Goal: Information Seeking & Learning: Learn about a topic

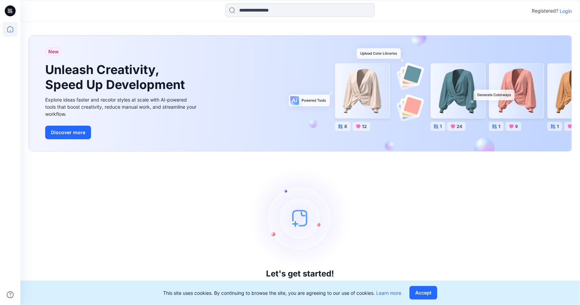
click at [564, 12] on p "Login" at bounding box center [565, 10] width 12 height 7
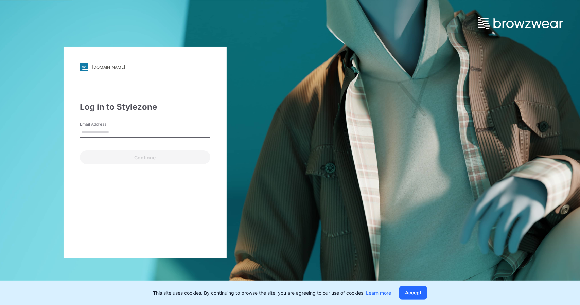
type input "**********"
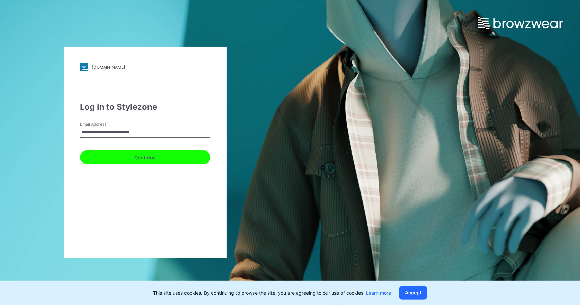
click at [158, 157] on button "Continue" at bounding box center [145, 157] width 130 height 14
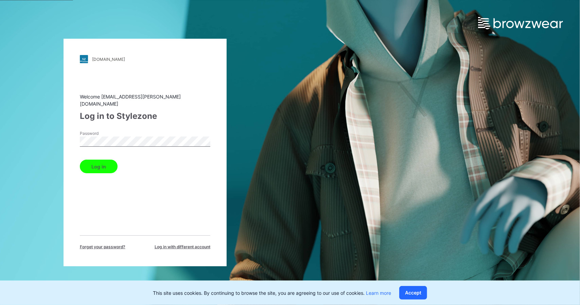
click at [98, 161] on button "Log in" at bounding box center [99, 167] width 38 height 14
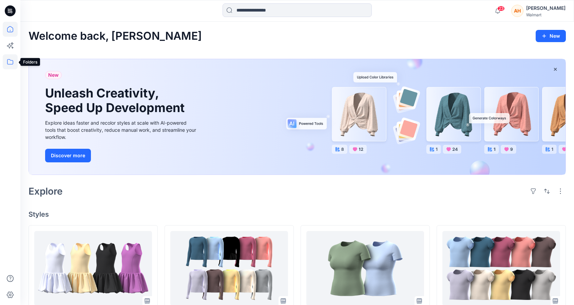
click at [10, 61] on icon at bounding box center [10, 61] width 15 height 15
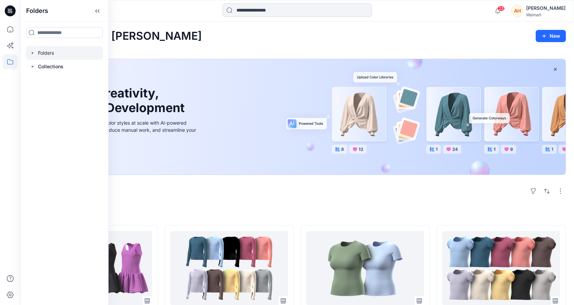
click at [56, 50] on div at bounding box center [64, 53] width 77 height 14
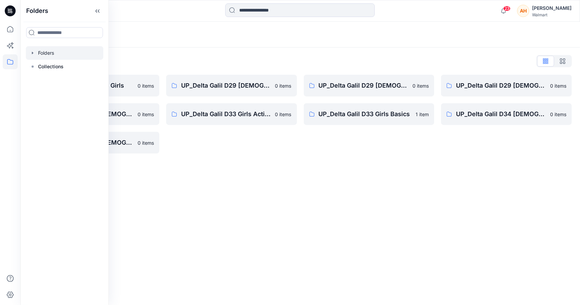
click at [205, 49] on div "Folders List Tween Delta Galil D33 Girls 0 items UP_Delta Galil D29 Ladies Slee…" at bounding box center [299, 105] width 559 height 114
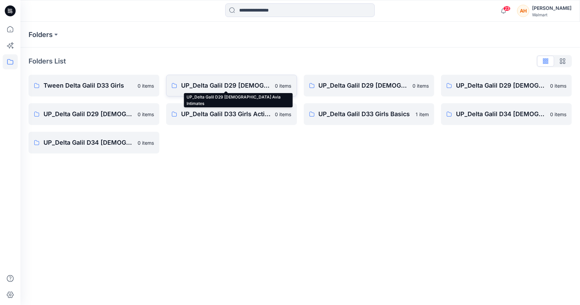
click at [245, 84] on p "UP_Delta Galil D29 Ladies Avia Intimates" at bounding box center [226, 86] width 90 height 10
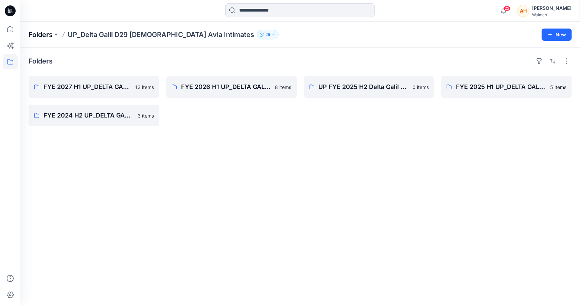
click at [43, 32] on p "Folders" at bounding box center [41, 35] width 24 height 10
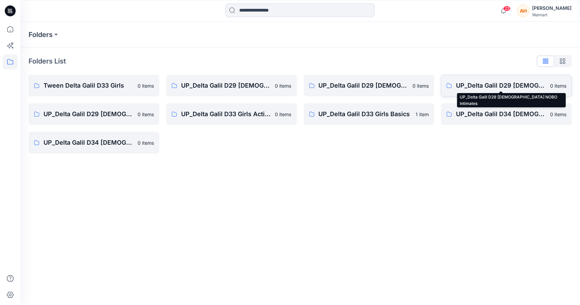
click at [476, 84] on p "UP_Delta Galil D29 Ladies NOBO Intimates" at bounding box center [501, 86] width 90 height 10
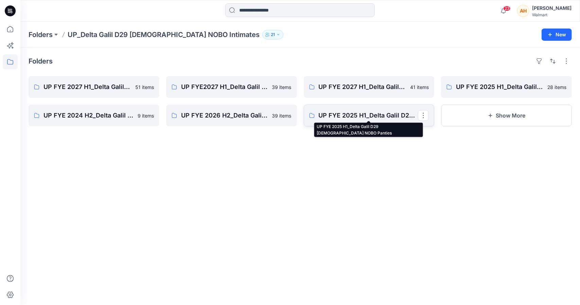
click at [359, 112] on p "UP FYE 2025 H1_Delta Galil D29 Ladies NOBO Panties" at bounding box center [367, 116] width 99 height 10
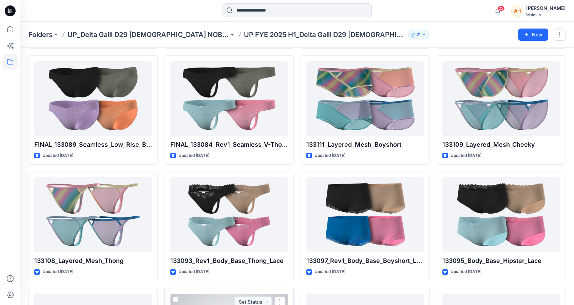
scroll to position [602, 0]
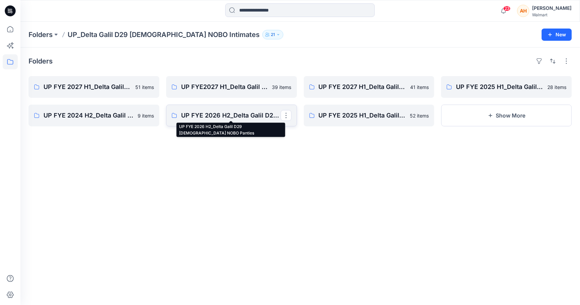
click at [254, 116] on p "UP FYE 2026 H2_Delta Galil D29 Ladies NOBO Panties" at bounding box center [230, 116] width 99 height 10
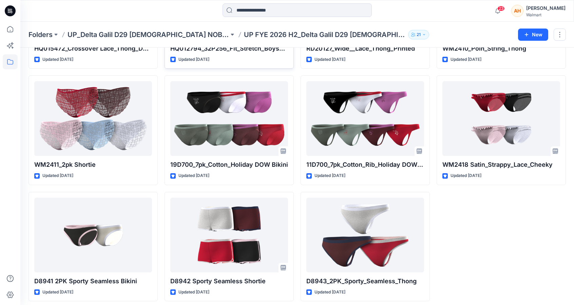
scroll to position [933, 0]
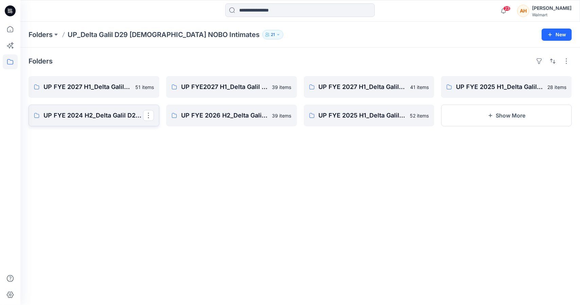
click at [107, 119] on p "UP FYE 2024 H2_Delta Galil D29 Ladies NOBO Panties" at bounding box center [92, 116] width 99 height 10
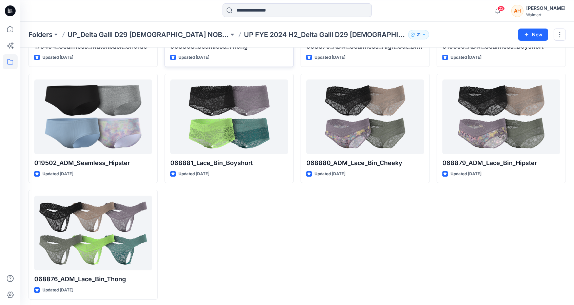
scroll to position [120, 0]
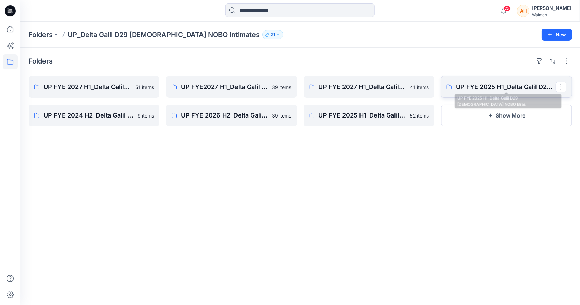
click at [486, 88] on p "UP FYE 2025 H1_Delta Galil D29 Ladies NOBO Bras" at bounding box center [505, 87] width 99 height 10
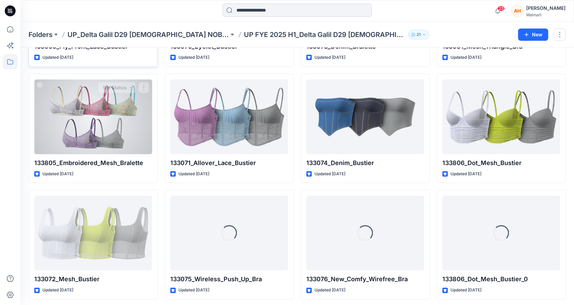
scroll to position [585, 0]
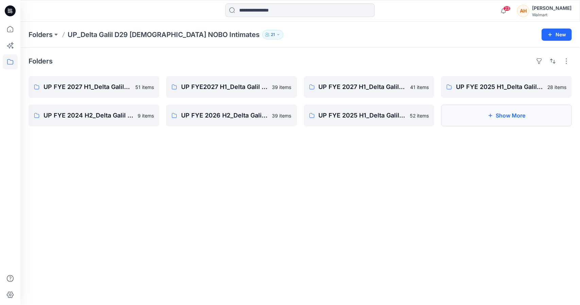
click at [501, 111] on button "Show More" at bounding box center [506, 116] width 131 height 22
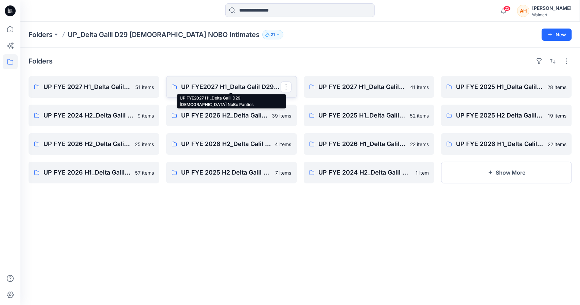
click at [244, 90] on p "UP FYE2027 H1_Delta Galil D29 Ladies NoBo Panties" at bounding box center [230, 87] width 99 height 10
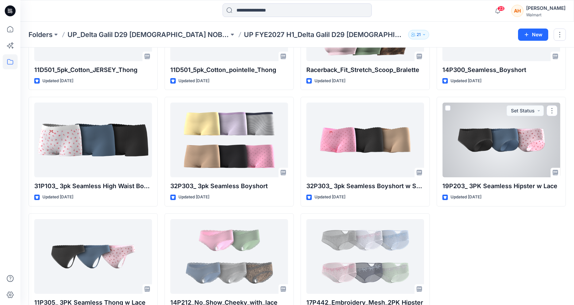
scroll to position [933, 0]
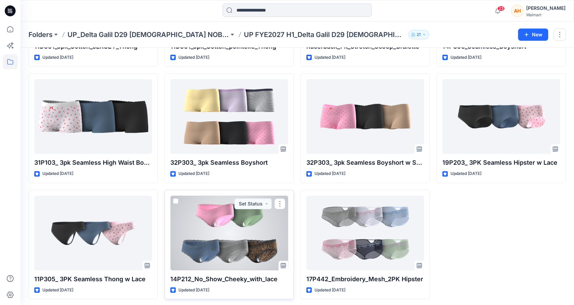
click at [207, 229] on div at bounding box center [229, 233] width 118 height 75
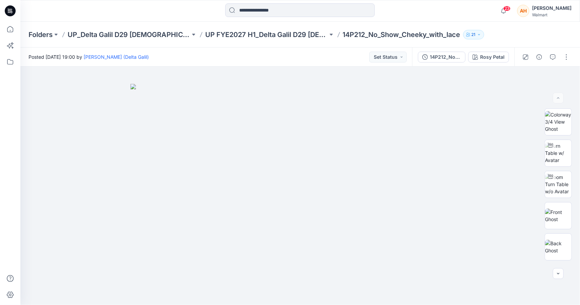
click at [560, 56] on div at bounding box center [545, 57] width 63 height 19
click at [564, 58] on button "button" at bounding box center [566, 57] width 11 height 11
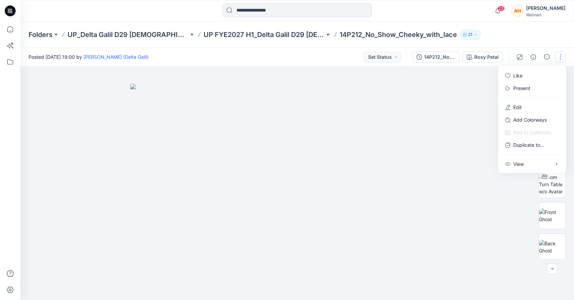
click at [564, 58] on button "button" at bounding box center [560, 57] width 11 height 11
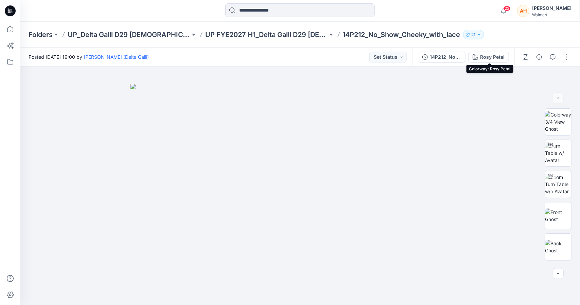
click at [486, 54] on div "Rosy Petal" at bounding box center [492, 56] width 24 height 7
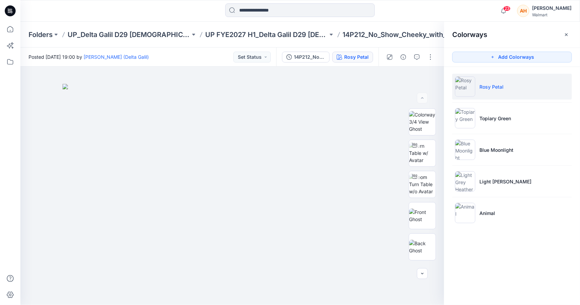
click at [418, 37] on p "14P212_No_Show_Cheeky_with_lace" at bounding box center [401, 35] width 117 height 10
click at [564, 39] on button "button" at bounding box center [566, 34] width 11 height 11
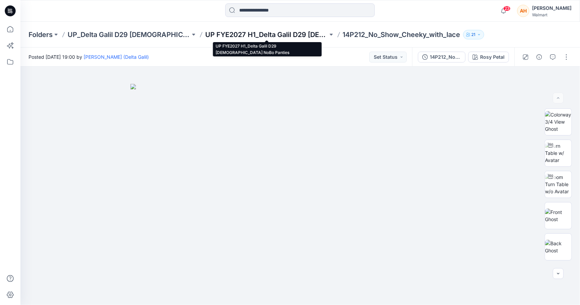
click at [277, 36] on p "UP FYE2027 H1_Delta Galil D29 Ladies NoBo Panties" at bounding box center [266, 35] width 123 height 10
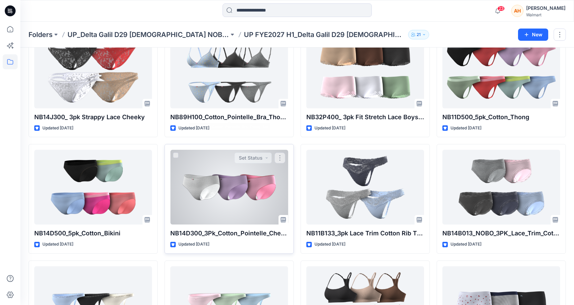
scroll to position [645, 0]
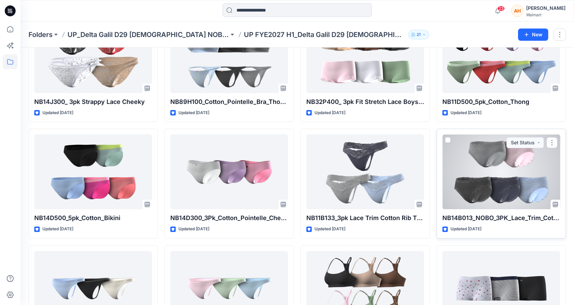
click at [490, 189] on div at bounding box center [502, 171] width 118 height 75
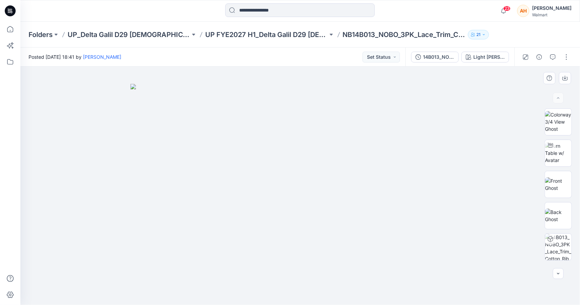
click at [386, 236] on img at bounding box center [300, 194] width 340 height 221
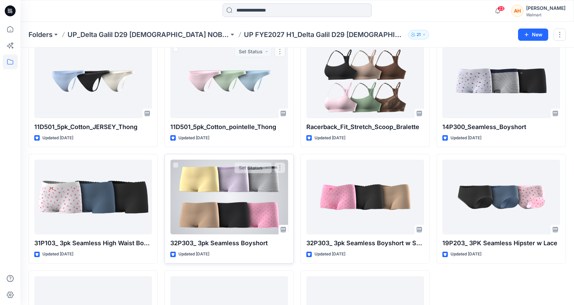
scroll to position [883, 0]
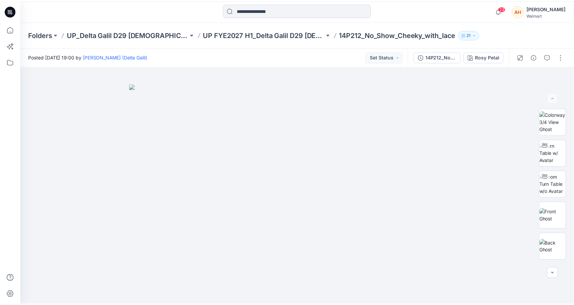
scroll to position [933, 0]
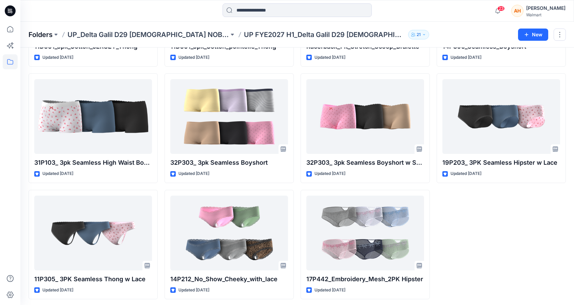
click at [49, 35] on p "Folders" at bounding box center [41, 35] width 24 height 10
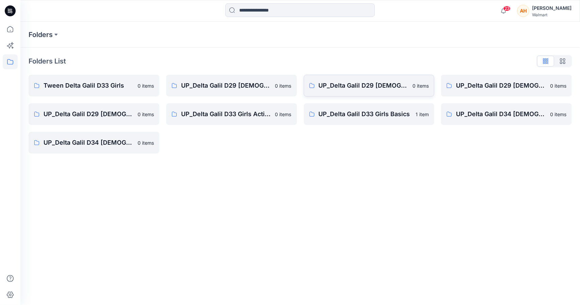
click at [374, 78] on link "UP_Delta Galil D29 Ladies Joyspun Intimates 0 items" at bounding box center [369, 86] width 131 height 22
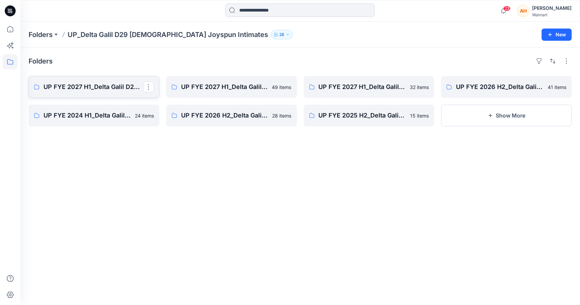
click at [97, 87] on p "UP FYE 2027 H1_Delta Galil D29 Joyspun Panties" at bounding box center [92, 87] width 99 height 10
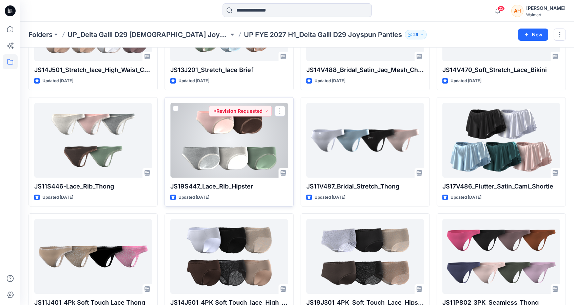
scroll to position [620, 0]
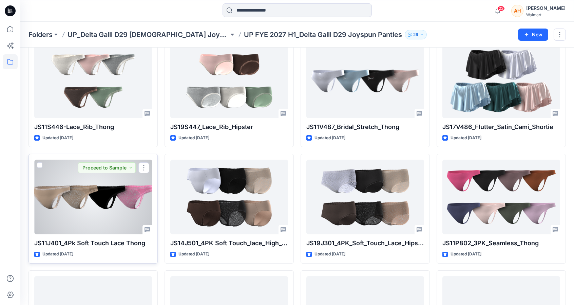
click at [96, 208] on div at bounding box center [93, 197] width 118 height 75
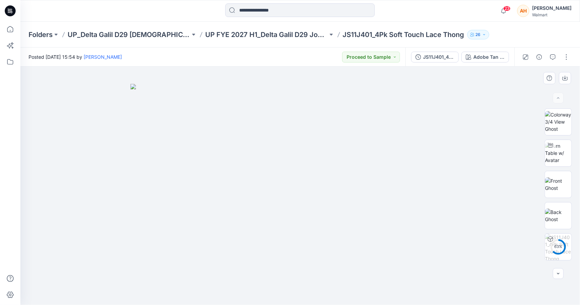
drag, startPoint x: 498, startPoint y: 143, endPoint x: 510, endPoint y: 167, distance: 26.7
click at [510, 167] on div at bounding box center [299, 186] width 559 height 238
click at [570, 56] on button "button" at bounding box center [566, 57] width 11 height 11
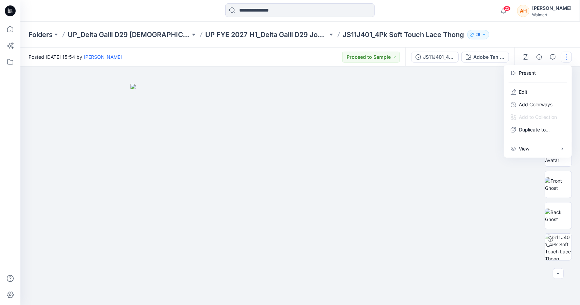
click at [388, 87] on img at bounding box center [300, 194] width 340 height 221
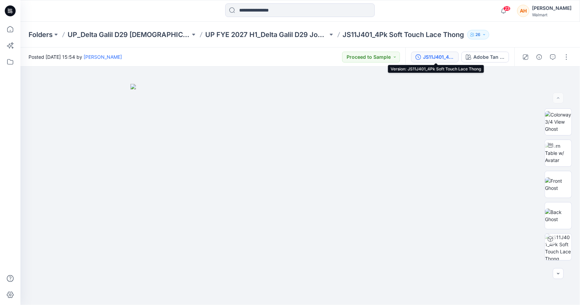
click at [437, 60] on div "JS11J401_4Pk Soft Touch Lace Thong" at bounding box center [438, 56] width 31 height 7
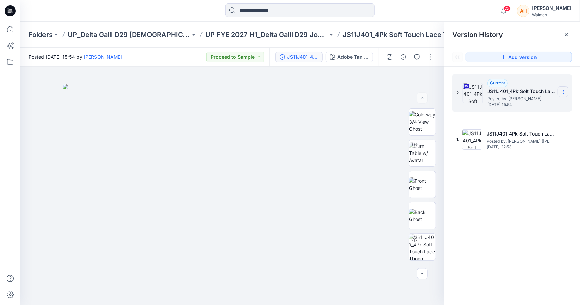
click at [564, 87] on section at bounding box center [562, 91] width 11 height 11
click at [536, 104] on span "Download Source BW File" at bounding box center [528, 105] width 57 height 8
click at [304, 37] on p "UP FYE 2027 H1_Delta Galil D29 Joyspun Panties" at bounding box center [266, 35] width 123 height 10
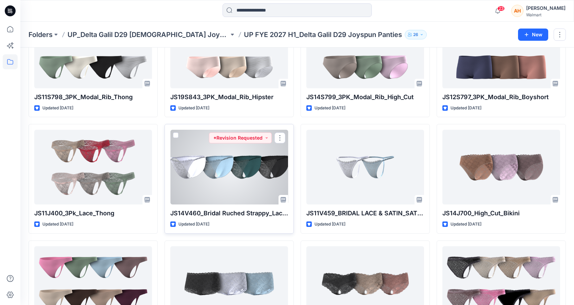
scroll to position [204, 0]
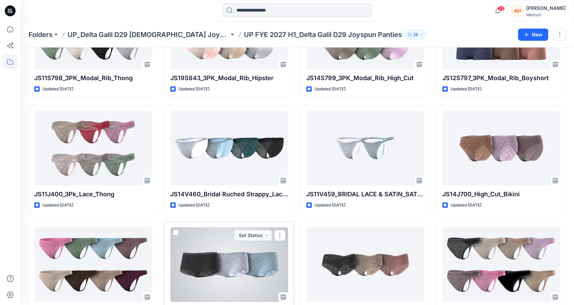
click at [218, 275] on div at bounding box center [229, 264] width 118 height 75
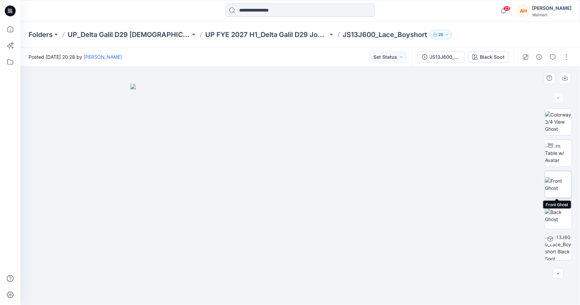
click at [548, 184] on img at bounding box center [558, 184] width 26 height 14
click at [299, 167] on img at bounding box center [299, 228] width 113 height 154
click at [554, 148] on img at bounding box center [558, 152] width 26 height 21
click at [565, 52] on button "button" at bounding box center [566, 57] width 11 height 11
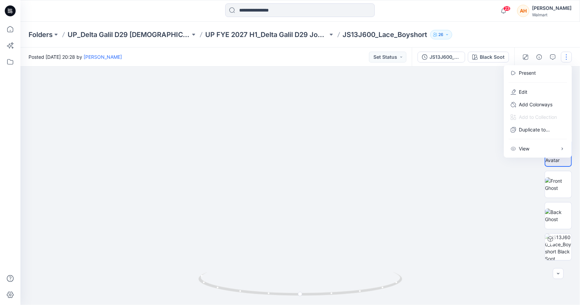
click at [543, 43] on div "Folders UP_Delta Galil D29 Ladies Joyspun Intimates UP FYE 2027 H1_Delta Galil …" at bounding box center [299, 35] width 559 height 26
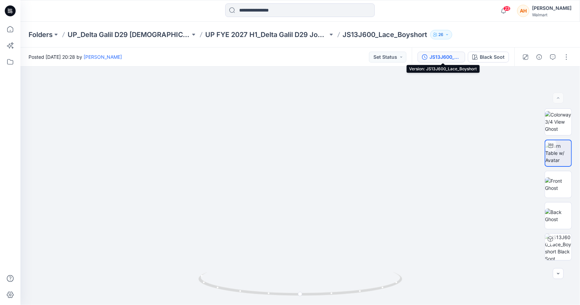
click at [460, 57] on div "JS13J600_Lace_Boyshort" at bounding box center [444, 56] width 31 height 7
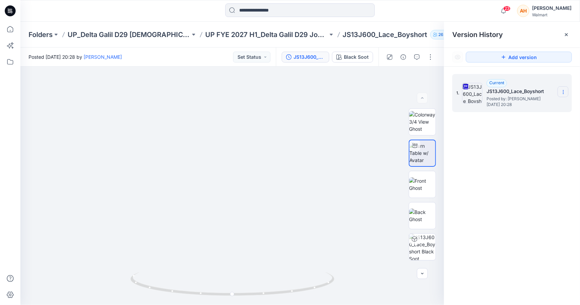
click at [564, 87] on section at bounding box center [562, 91] width 11 height 11
click at [506, 106] on span "Download Source BW File" at bounding box center [528, 105] width 57 height 8
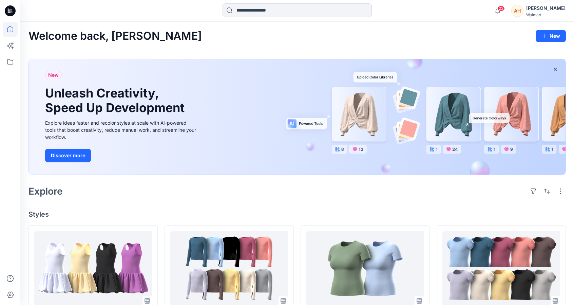
click at [554, 12] on div "Walmart" at bounding box center [546, 14] width 39 height 5
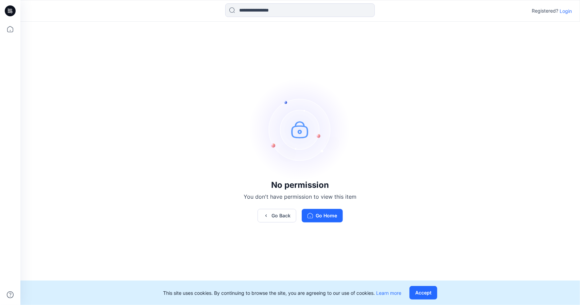
click at [567, 11] on p "Login" at bounding box center [565, 10] width 12 height 7
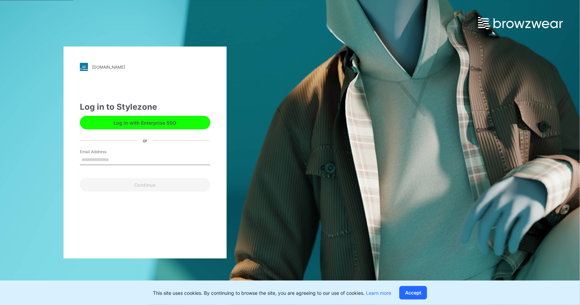
click at [105, 155] on input "Email Address" at bounding box center [145, 160] width 130 height 10
click at [98, 156] on input "Email Address" at bounding box center [145, 160] width 130 height 10
type input "**********"
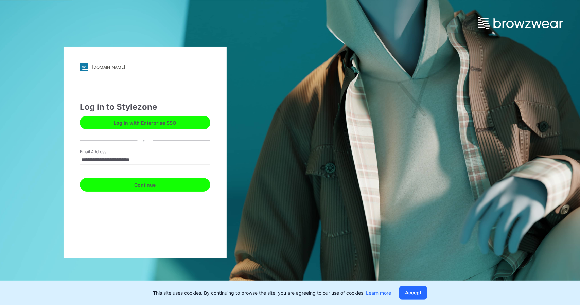
click at [122, 180] on button "Continue" at bounding box center [145, 185] width 130 height 14
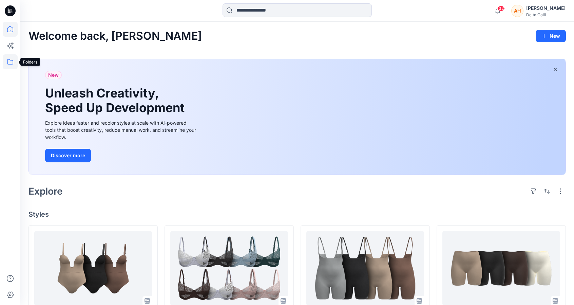
click at [9, 58] on icon at bounding box center [10, 61] width 15 height 15
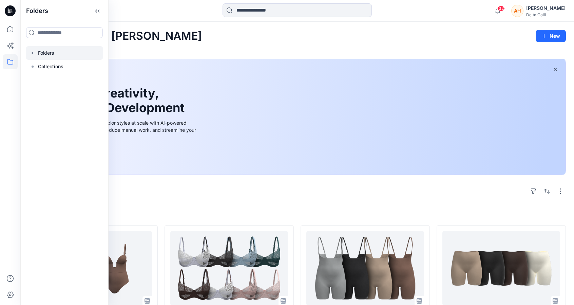
click at [58, 58] on div at bounding box center [64, 53] width 77 height 14
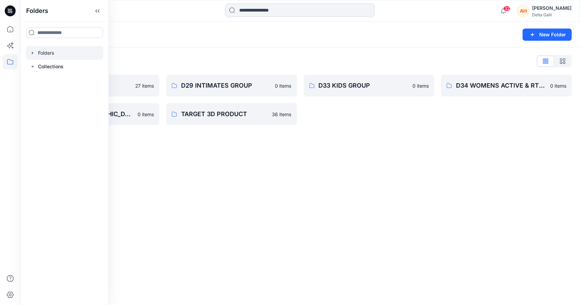
click at [192, 56] on div "Folders List" at bounding box center [300, 61] width 543 height 11
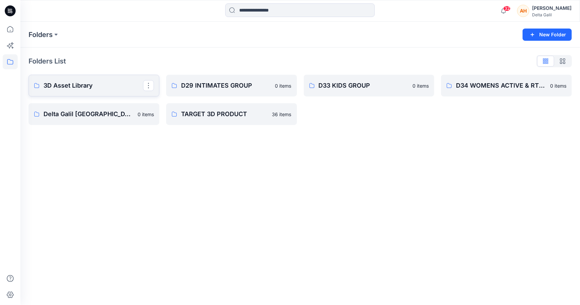
click at [106, 88] on p "3D Asset Library" at bounding box center [92, 86] width 99 height 10
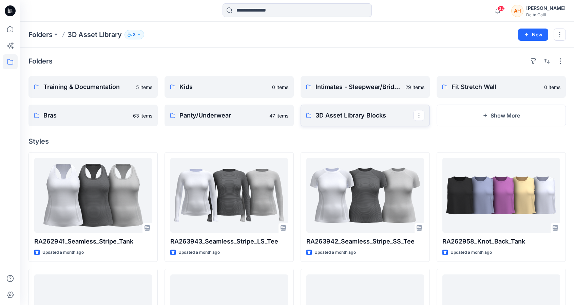
click at [369, 118] on p "3D Asset Library Blocks" at bounding box center [365, 116] width 98 height 10
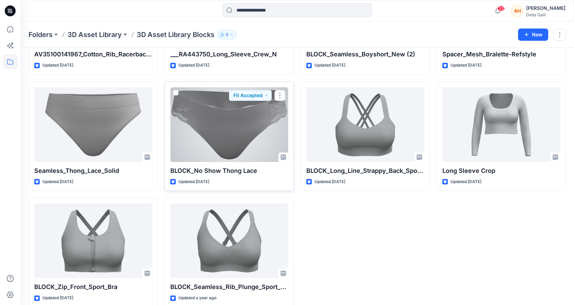
scroll to position [2094, 0]
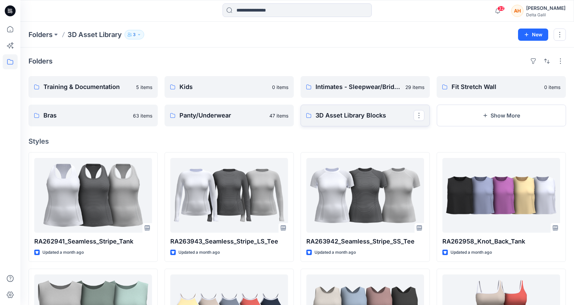
click at [333, 112] on p "3D Asset Library Blocks" at bounding box center [365, 116] width 98 height 10
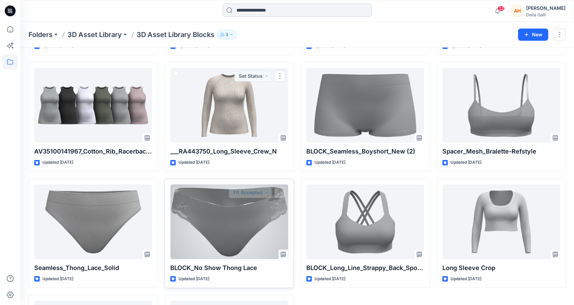
scroll to position [2094, 0]
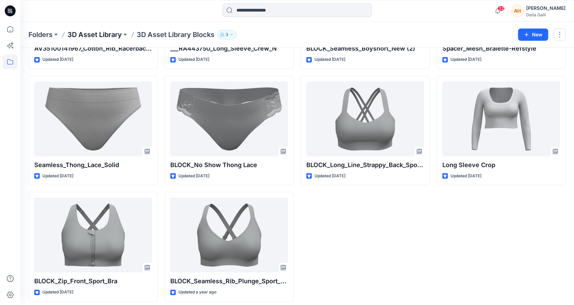
click at [83, 34] on p "3D Asset Library" at bounding box center [95, 35] width 54 height 10
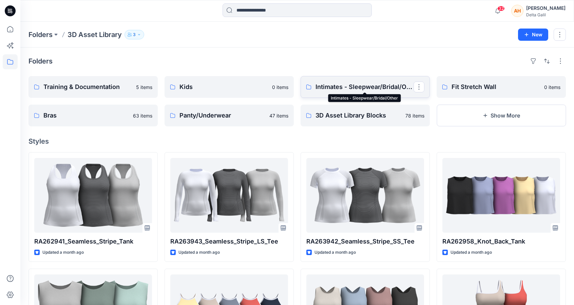
click at [374, 86] on p "Intimates - Sleepwear/Bridal/Other" at bounding box center [365, 87] width 98 height 10
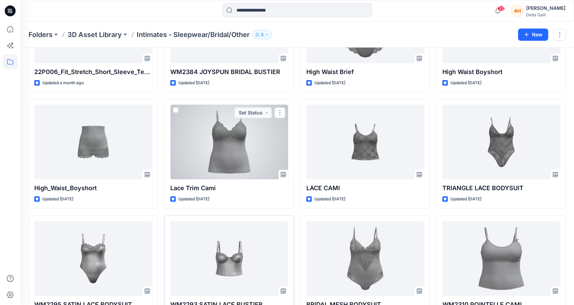
scroll to position [213, 0]
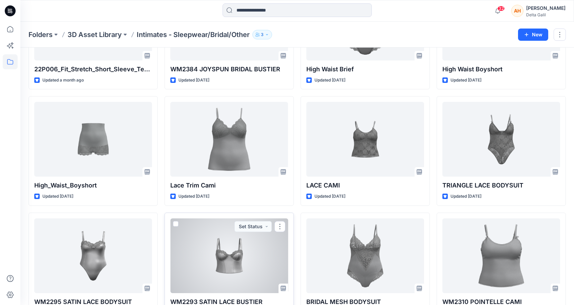
click at [208, 246] on div at bounding box center [229, 255] width 118 height 75
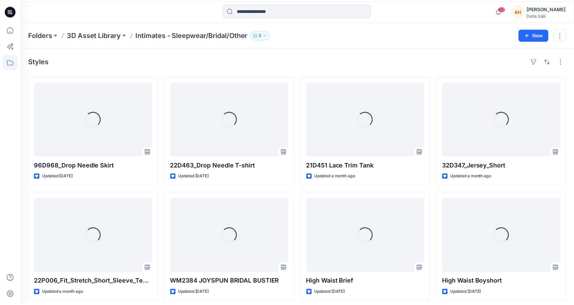
scroll to position [213, 0]
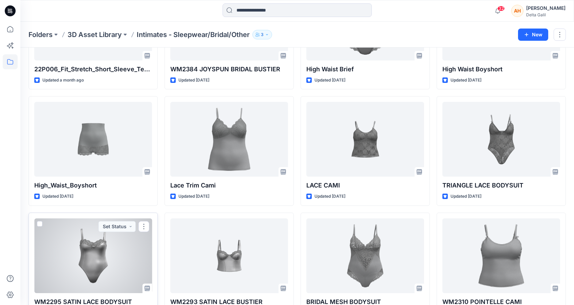
click at [113, 242] on div at bounding box center [93, 255] width 118 height 75
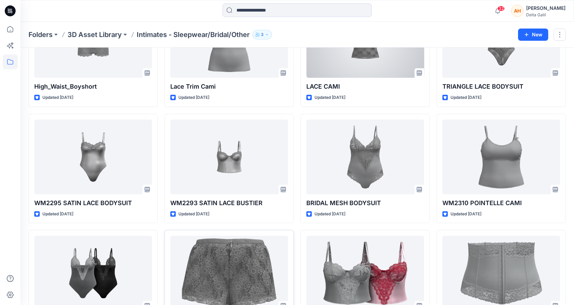
scroll to position [382, 0]
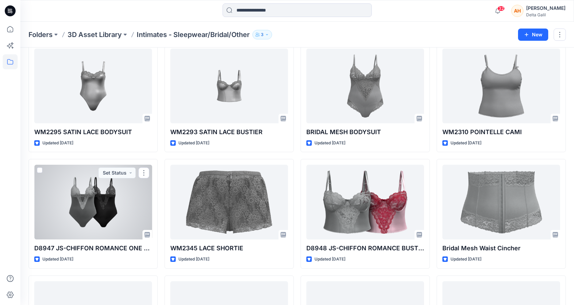
click at [111, 195] on div at bounding box center [93, 202] width 118 height 75
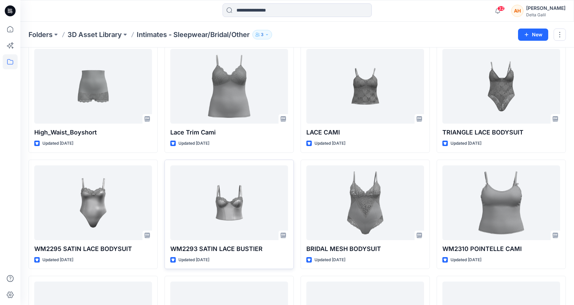
scroll to position [259, 0]
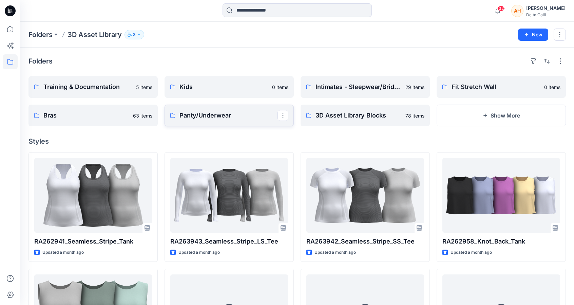
click at [249, 122] on link "Panty/Underwear" at bounding box center [229, 116] width 129 height 22
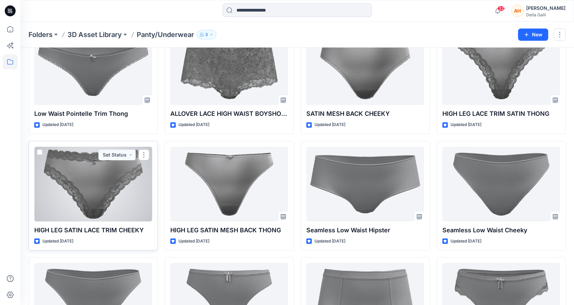
scroll to position [962, 0]
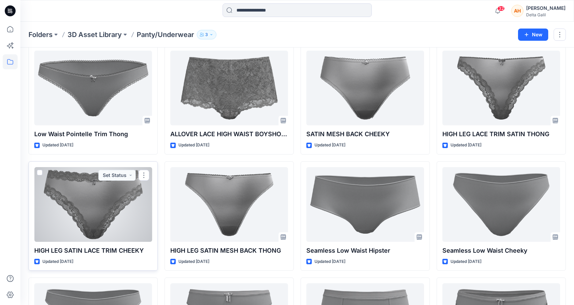
click at [60, 187] on div at bounding box center [93, 204] width 118 height 75
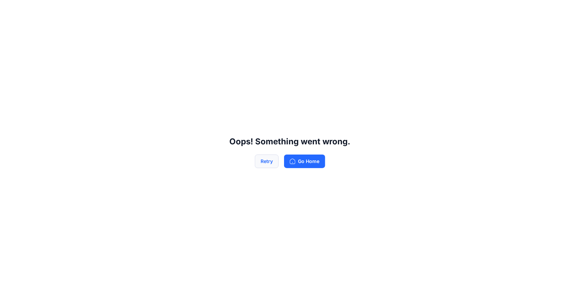
click at [268, 158] on button "Retry" at bounding box center [267, 161] width 24 height 14
click at [259, 162] on button "Retry" at bounding box center [267, 161] width 24 height 14
click at [259, 161] on button "Retry" at bounding box center [267, 161] width 24 height 14
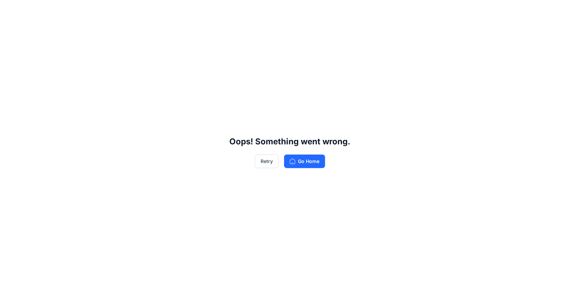
click at [54, 139] on div "Oops! Something went wrong. Retry Go Home" at bounding box center [290, 152] width 580 height 305
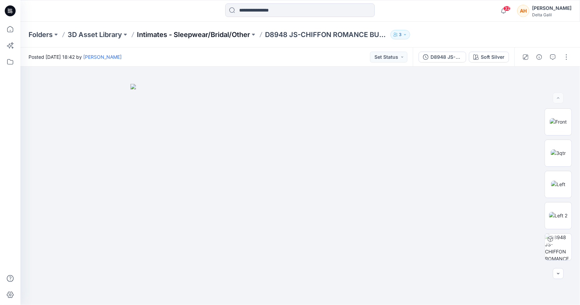
click at [196, 33] on p "Intimates - Sleepwear/Bridal/Other" at bounding box center [193, 35] width 113 height 10
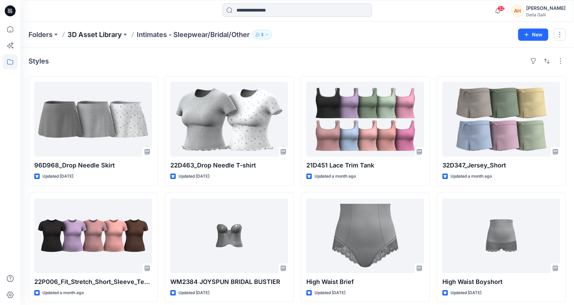
click at [95, 35] on p "3D Asset Library" at bounding box center [95, 35] width 54 height 10
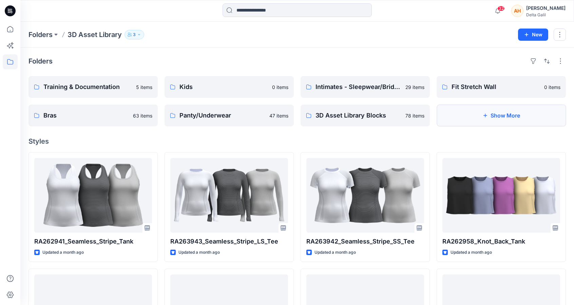
click at [474, 116] on button "Show More" at bounding box center [501, 116] width 129 height 22
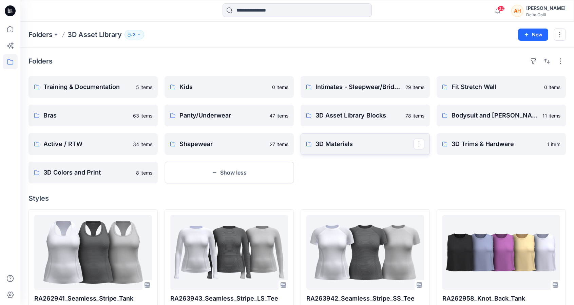
click at [329, 146] on p "3D Materials" at bounding box center [365, 144] width 98 height 10
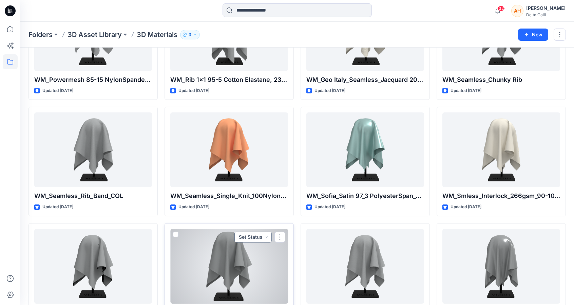
scroll to position [595, 0]
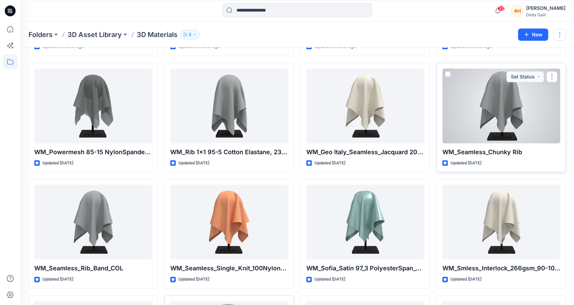
click at [469, 104] on div at bounding box center [502, 106] width 118 height 75
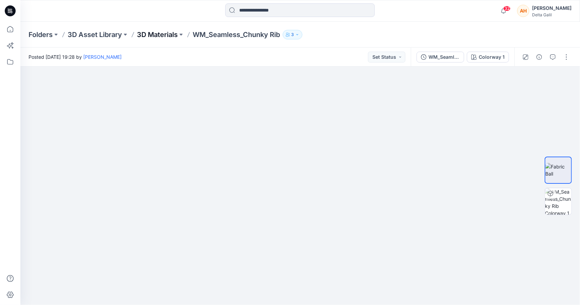
click at [168, 32] on p "3D Materials" at bounding box center [157, 35] width 41 height 10
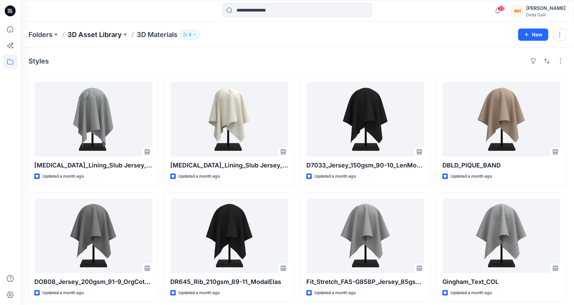
click at [90, 38] on p "3D Asset Library" at bounding box center [95, 35] width 54 height 10
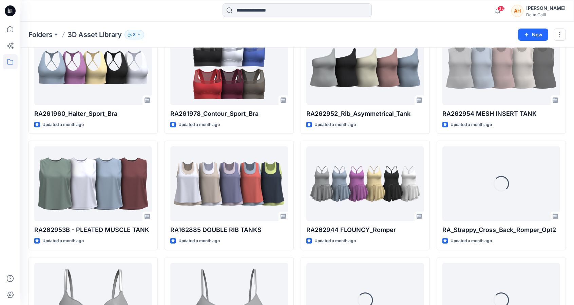
scroll to position [569, 0]
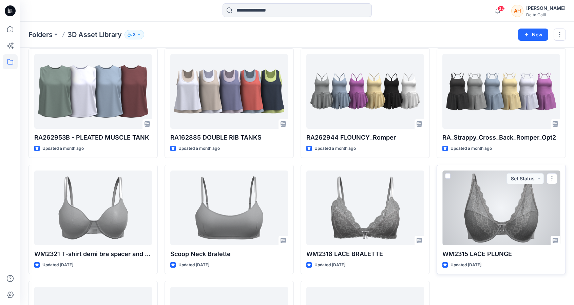
click at [470, 219] on div at bounding box center [502, 207] width 118 height 75
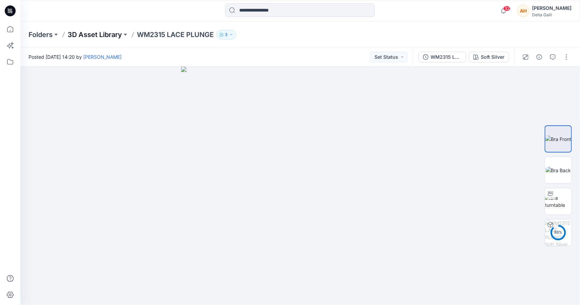
click at [110, 31] on p "3D Asset Library" at bounding box center [95, 35] width 54 height 10
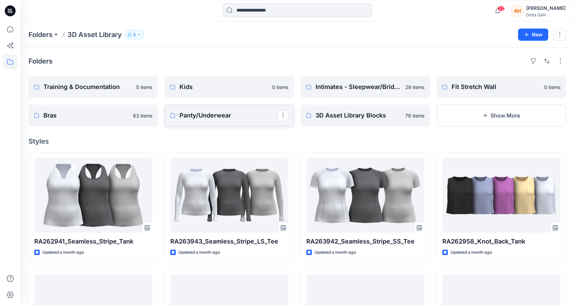
click at [255, 118] on p "Panty/Underwear" at bounding box center [229, 116] width 98 height 10
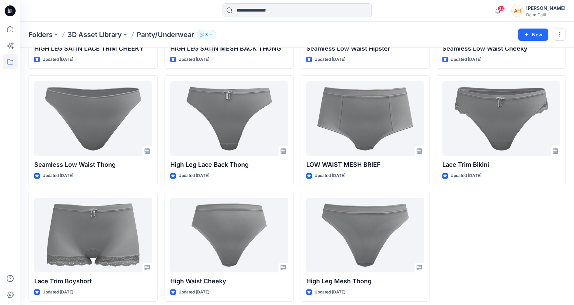
scroll to position [1165, 0]
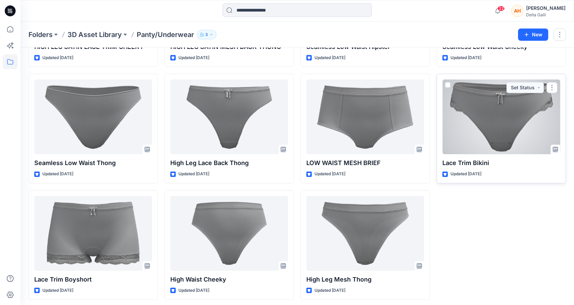
click at [505, 133] on div at bounding box center [502, 116] width 118 height 75
